Goal: Information Seeking & Learning: Check status

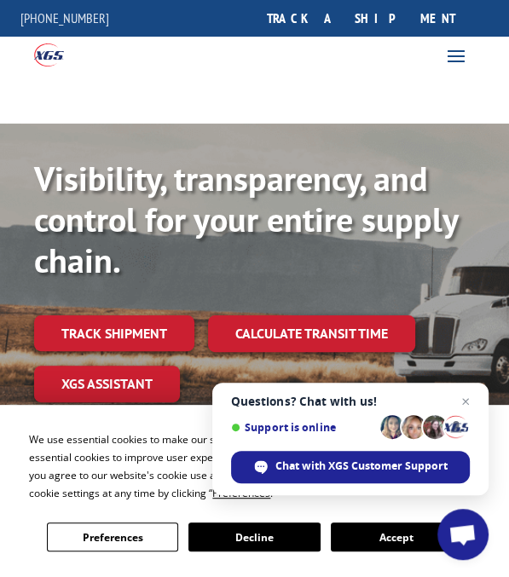
click at [412, 546] on button "Accept" at bounding box center [396, 537] width 131 height 29
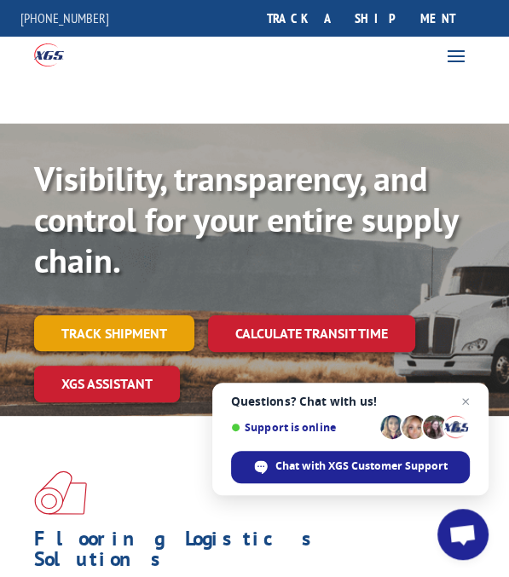
click at [116, 329] on link "Track shipment" at bounding box center [114, 334] width 160 height 36
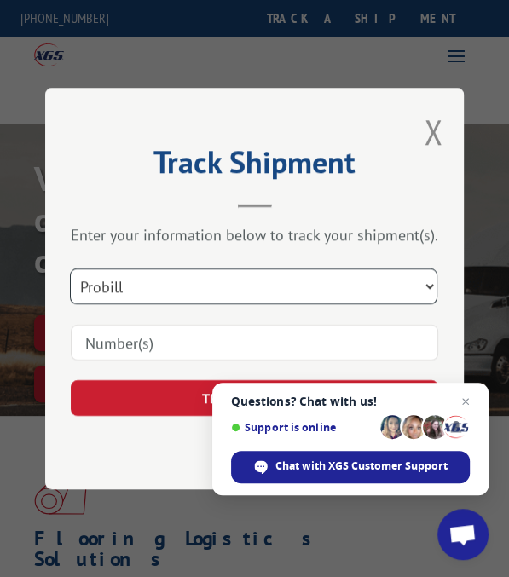
click at [431, 289] on select "Select category... Probill BOL PO" at bounding box center [254, 287] width 368 height 36
select select "bol"
click at [72, 269] on select "Select category... Probill BOL PO" at bounding box center [254, 287] width 368 height 36
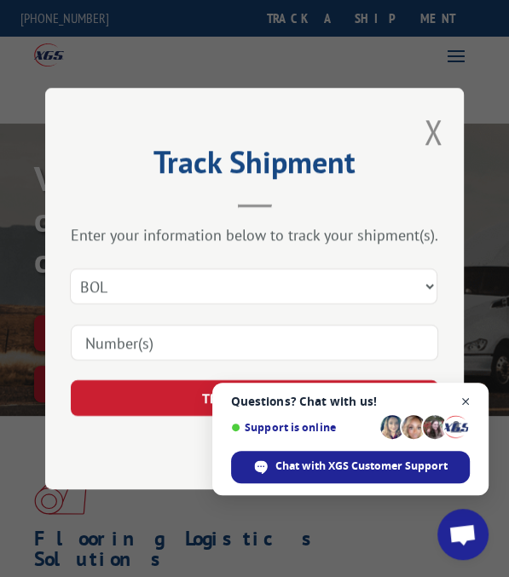
click at [460, 400] on span "Close chat" at bounding box center [465, 401] width 21 height 21
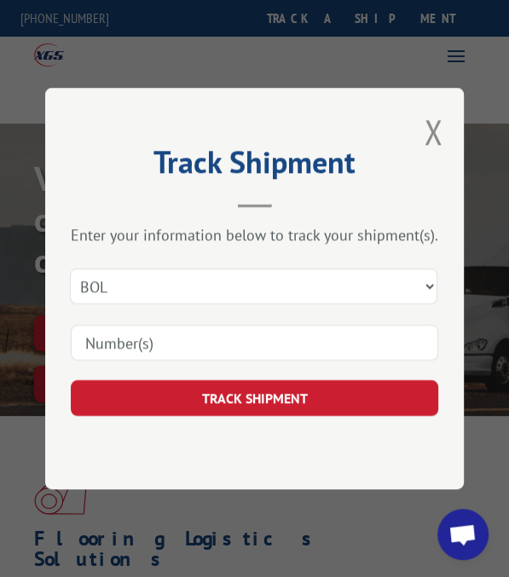
click at [350, 352] on input at bounding box center [255, 343] width 368 height 36
type input "87084288"
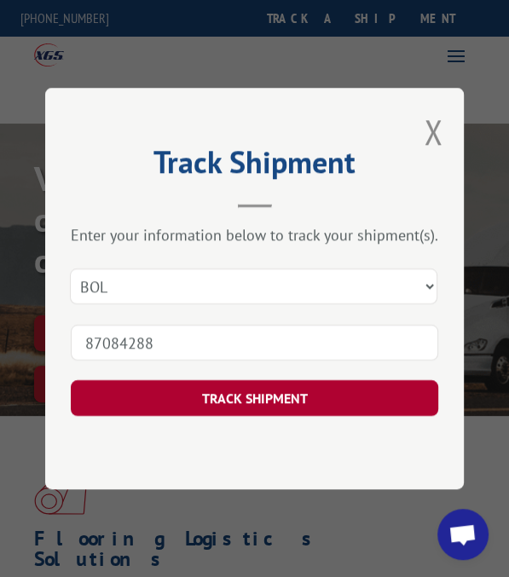
click at [259, 403] on button "TRACK SHIPMENT" at bounding box center [255, 398] width 368 height 36
